Goal: Obtain resource: Download file/media

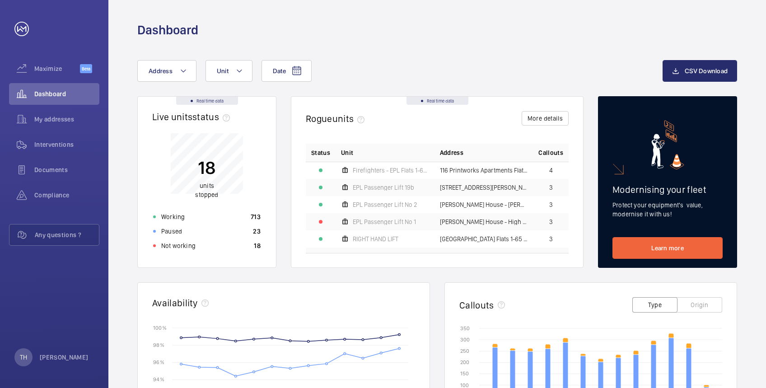
click at [173, 245] on p "Not working" at bounding box center [178, 245] width 34 height 9
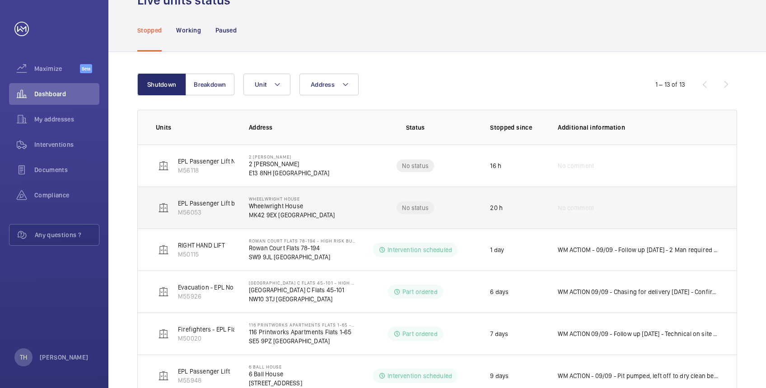
scroll to position [72, 0]
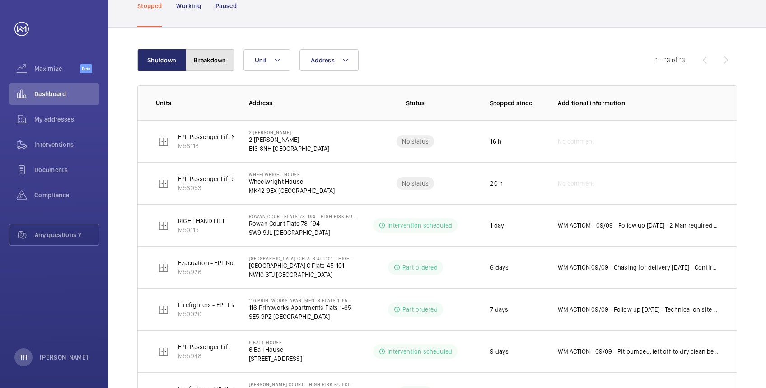
click at [215, 61] on button "Breakdown" at bounding box center [210, 60] width 49 height 22
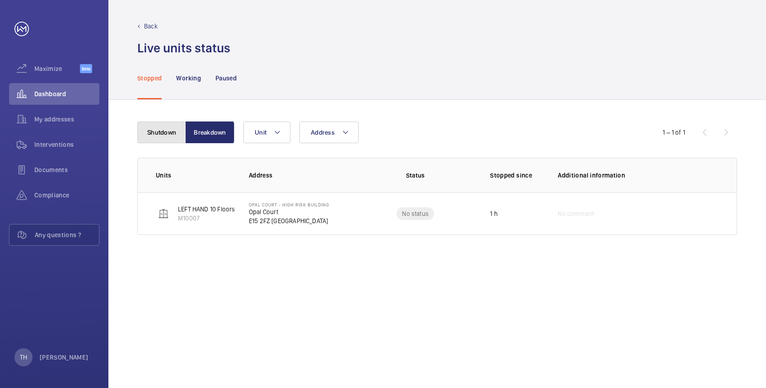
click at [159, 133] on button "Shutdown" at bounding box center [161, 132] width 49 height 22
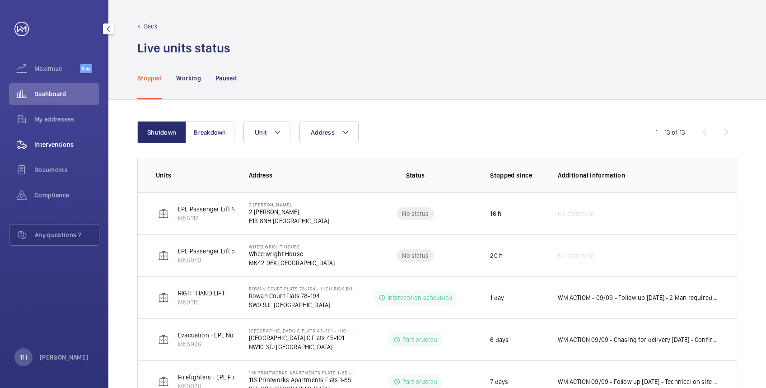
click at [54, 146] on span "Interventions" at bounding box center [66, 144] width 65 height 9
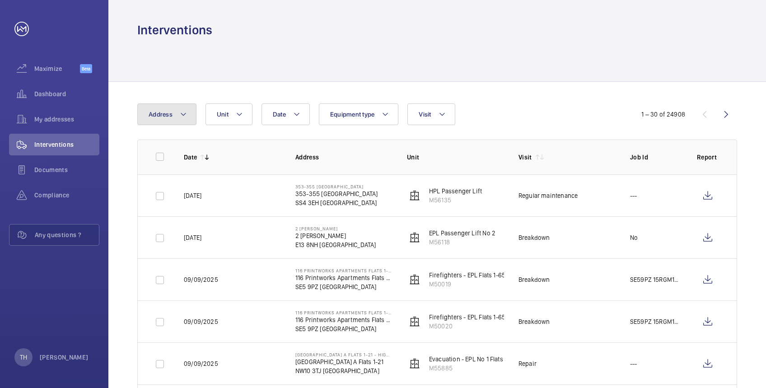
click at [183, 114] on mat-icon at bounding box center [183, 114] width 7 height 11
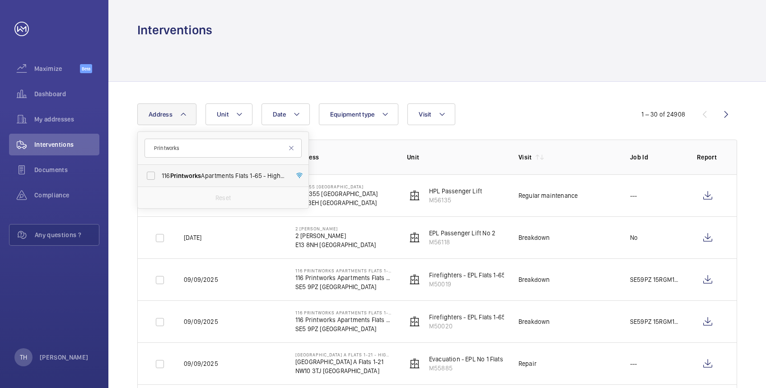
type input "Printworks"
click at [184, 173] on span "Printworks" at bounding box center [185, 175] width 31 height 7
click at [160, 173] on input "116 Printworks Apartments Flats 1-65 - High Risk Building - 116 Printworks Apar…" at bounding box center [151, 176] width 18 height 18
checkbox input "true"
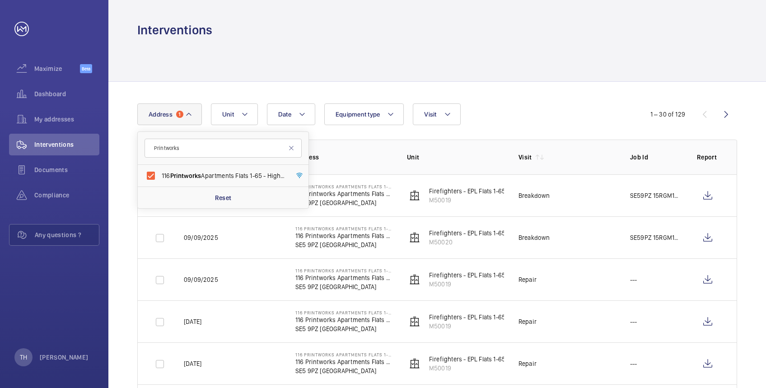
click at [272, 37] on div "Interventions" at bounding box center [437, 30] width 600 height 17
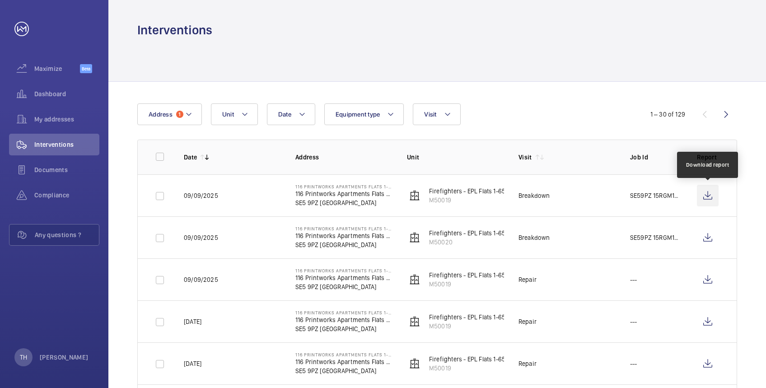
click at [708, 193] on wm-front-icon-button at bounding box center [708, 196] width 22 height 22
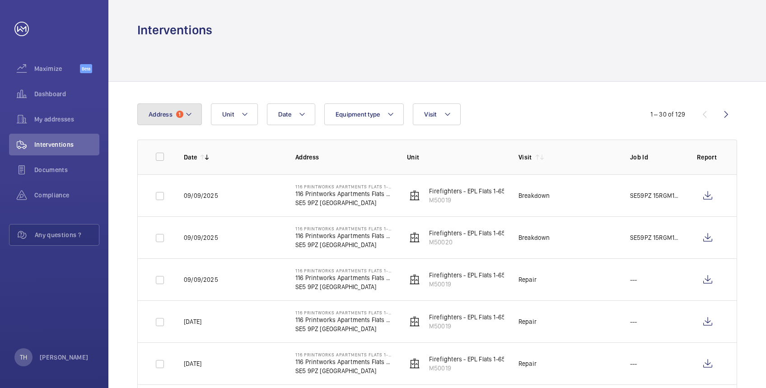
click at [190, 113] on mat-icon at bounding box center [188, 114] width 7 height 11
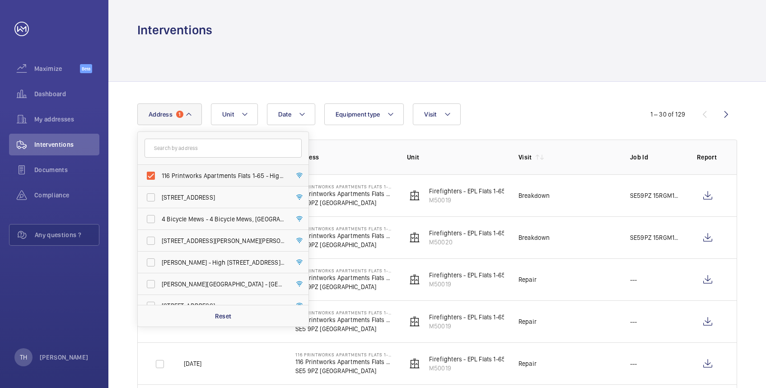
click at [153, 177] on label "116 Printworks Apartments Flats 1-65 - High Risk Building - 116 Printworks Apar…" at bounding box center [216, 176] width 157 height 22
click at [153, 177] on input "116 Printworks Apartments Flats 1-65 - High Risk Building - 116 Printworks Apar…" at bounding box center [151, 176] width 18 height 18
checkbox input "false"
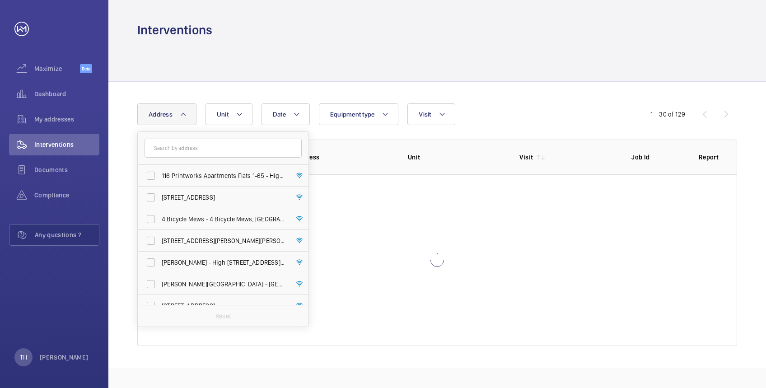
click at [229, 60] on div at bounding box center [437, 59] width 600 height 43
